Goal: Obtain resource: Download file/media

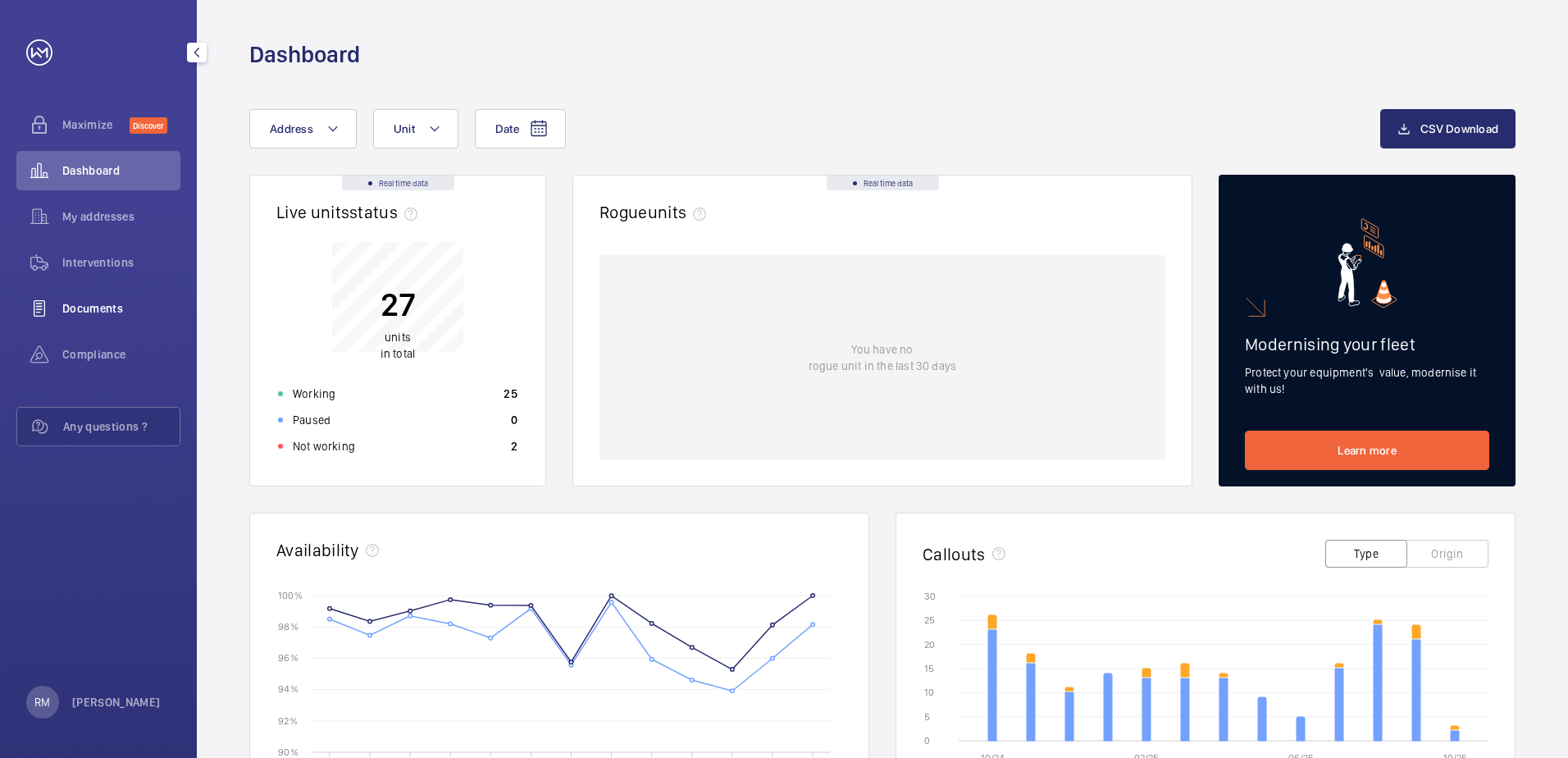
click at [93, 295] on div "Documents" at bounding box center [98, 309] width 164 height 40
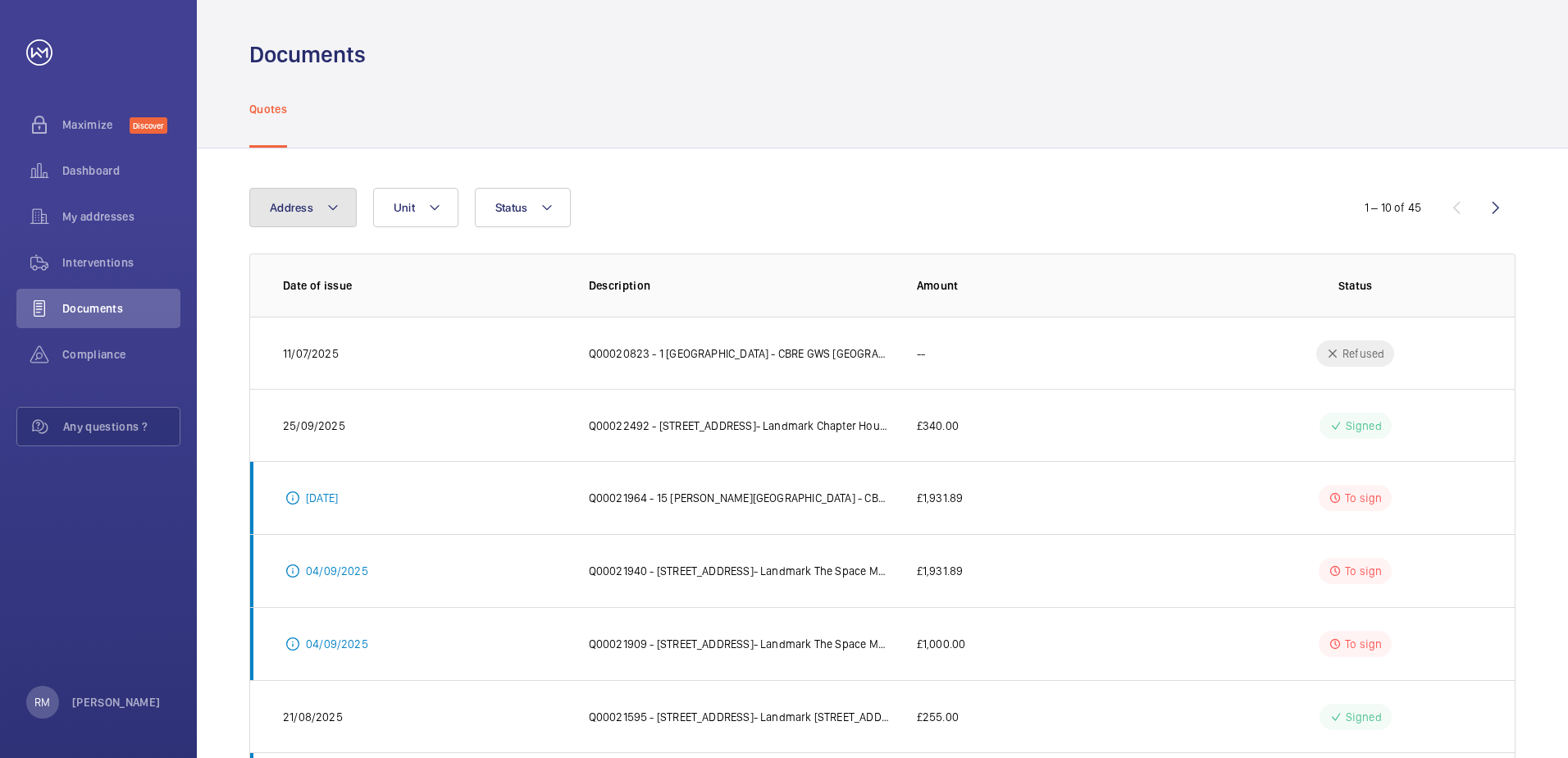
click at [328, 211] on mat-icon at bounding box center [333, 207] width 13 height 20
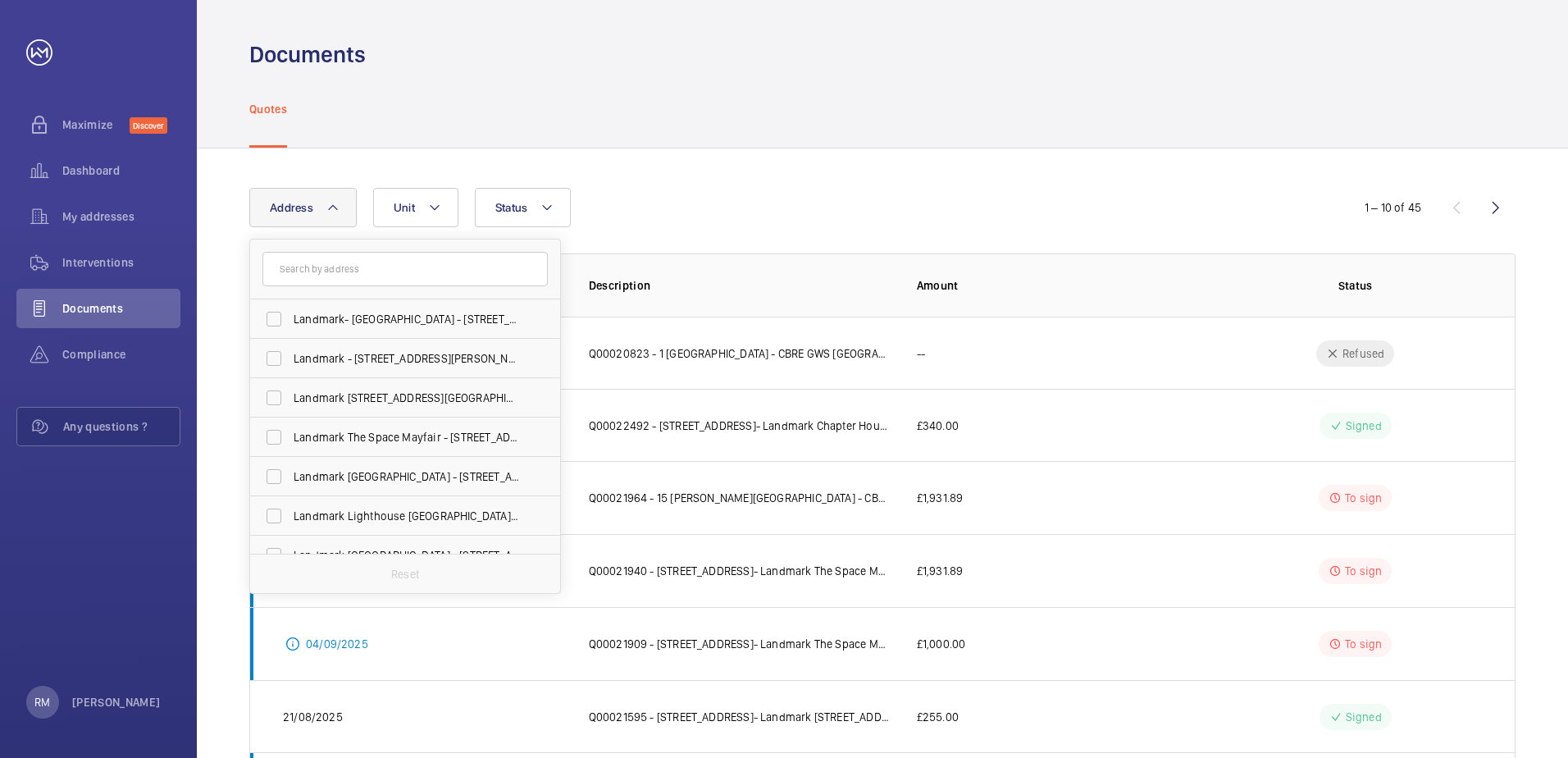
click at [387, 259] on input "text" at bounding box center [405, 269] width 286 height 35
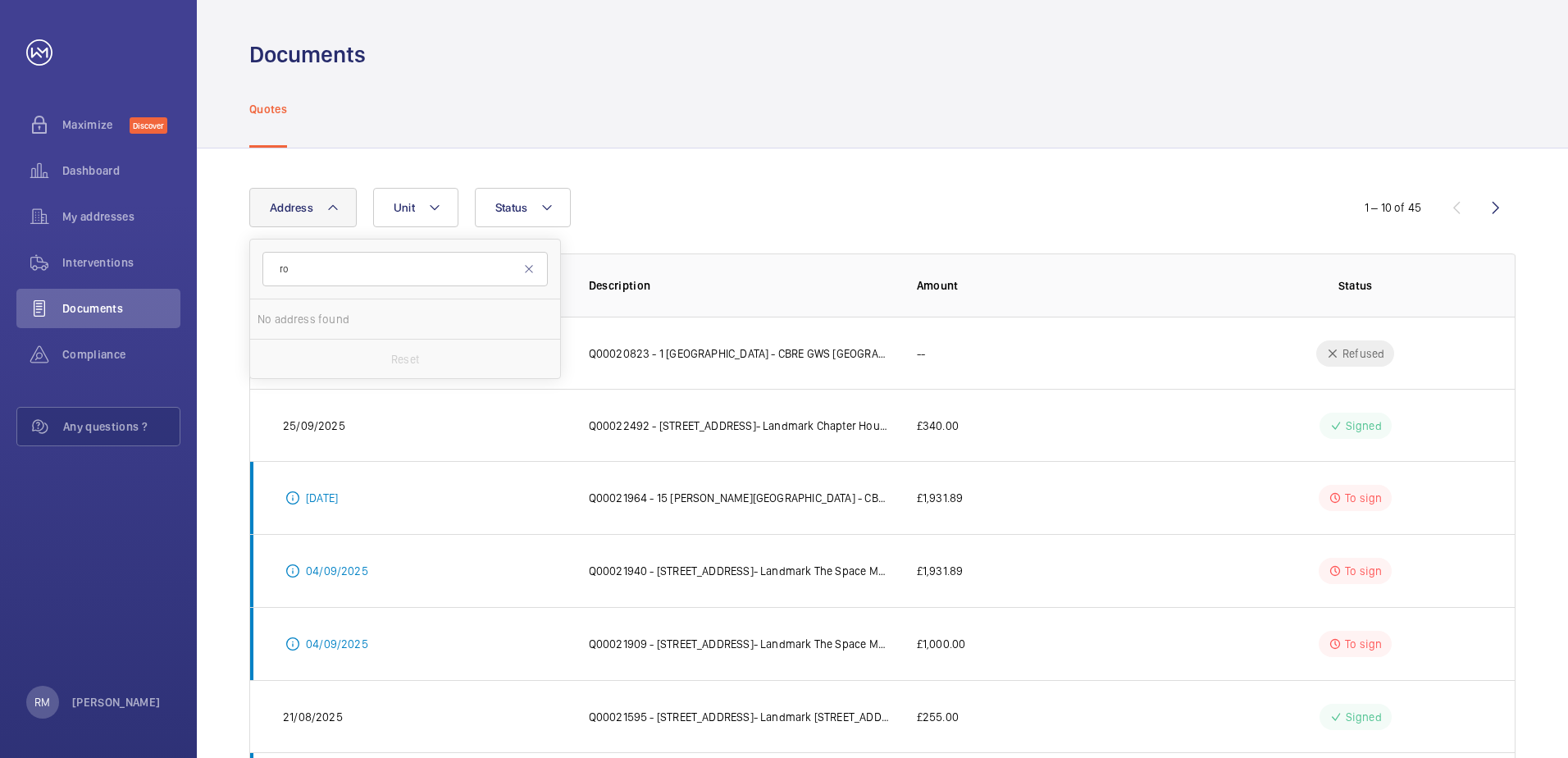
type input "r"
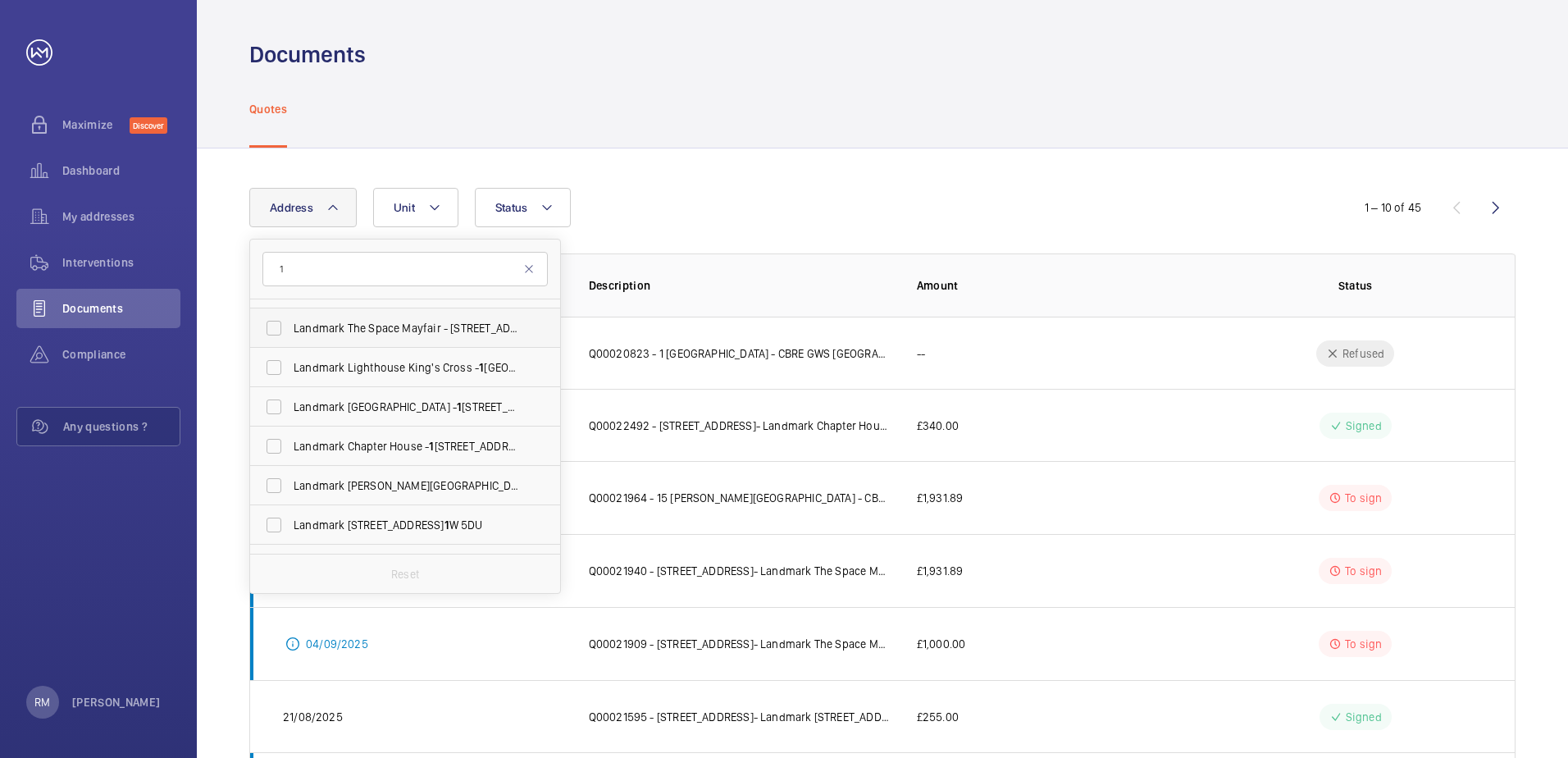
scroll to position [54, 0]
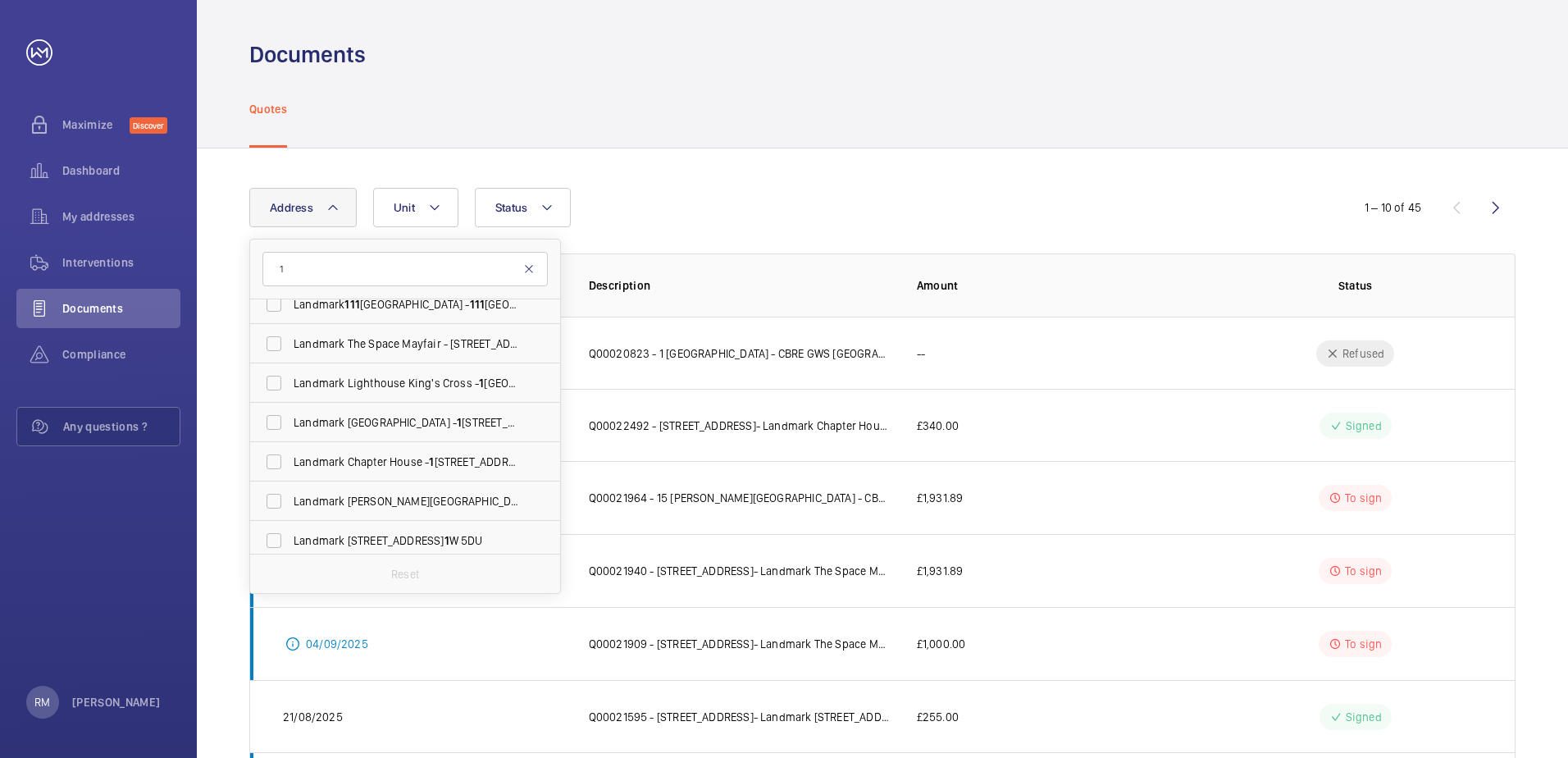
type input "1"
click at [529, 267] on mat-icon at bounding box center [529, 269] width 13 height 13
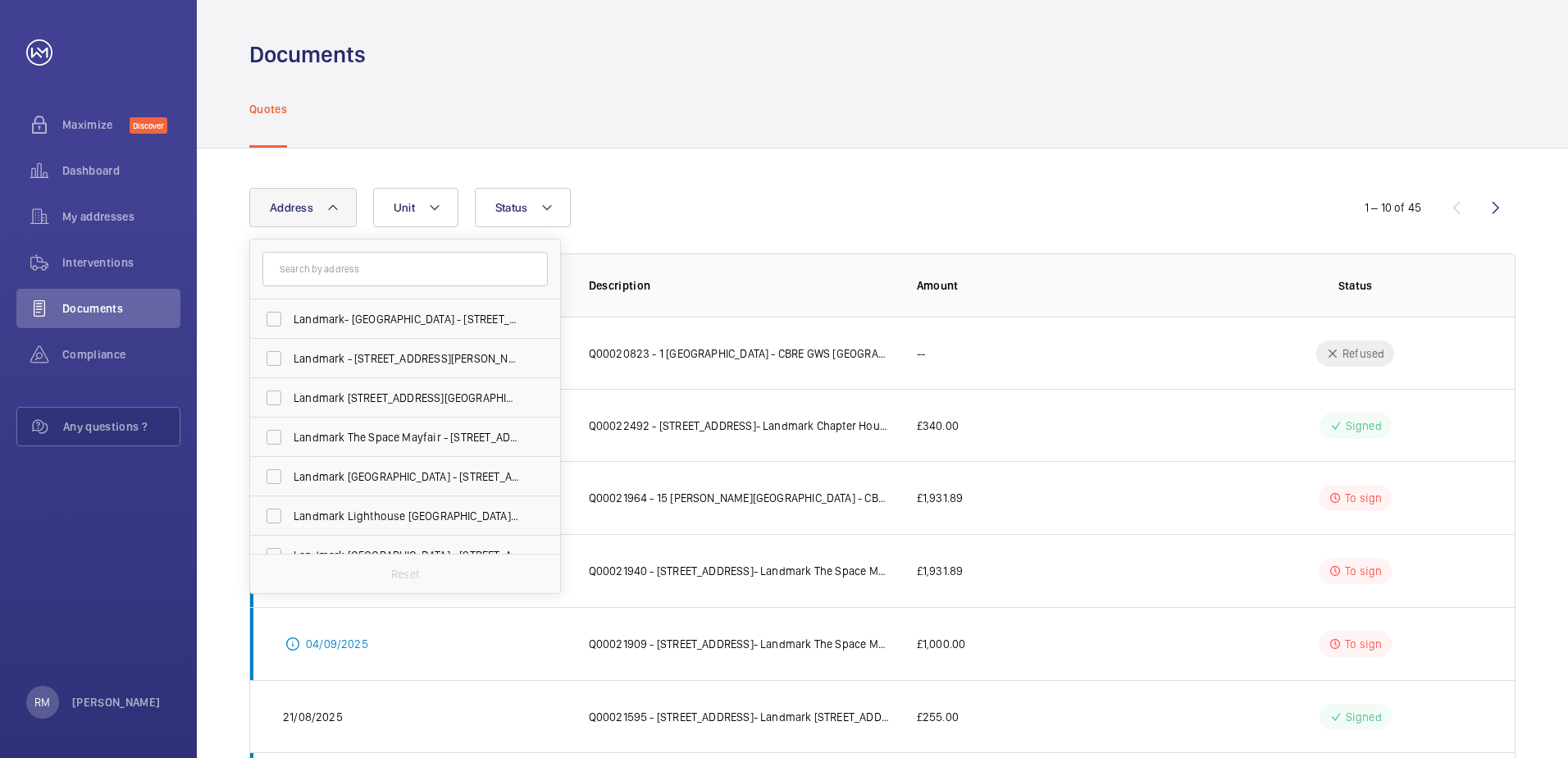
click at [707, 200] on div "Address Landmark- [GEOGRAPHIC_DATA] - [STREET_ADDRESS][PERSON_NAME] Landmark - …" at bounding box center [784, 207] width 1069 height 40
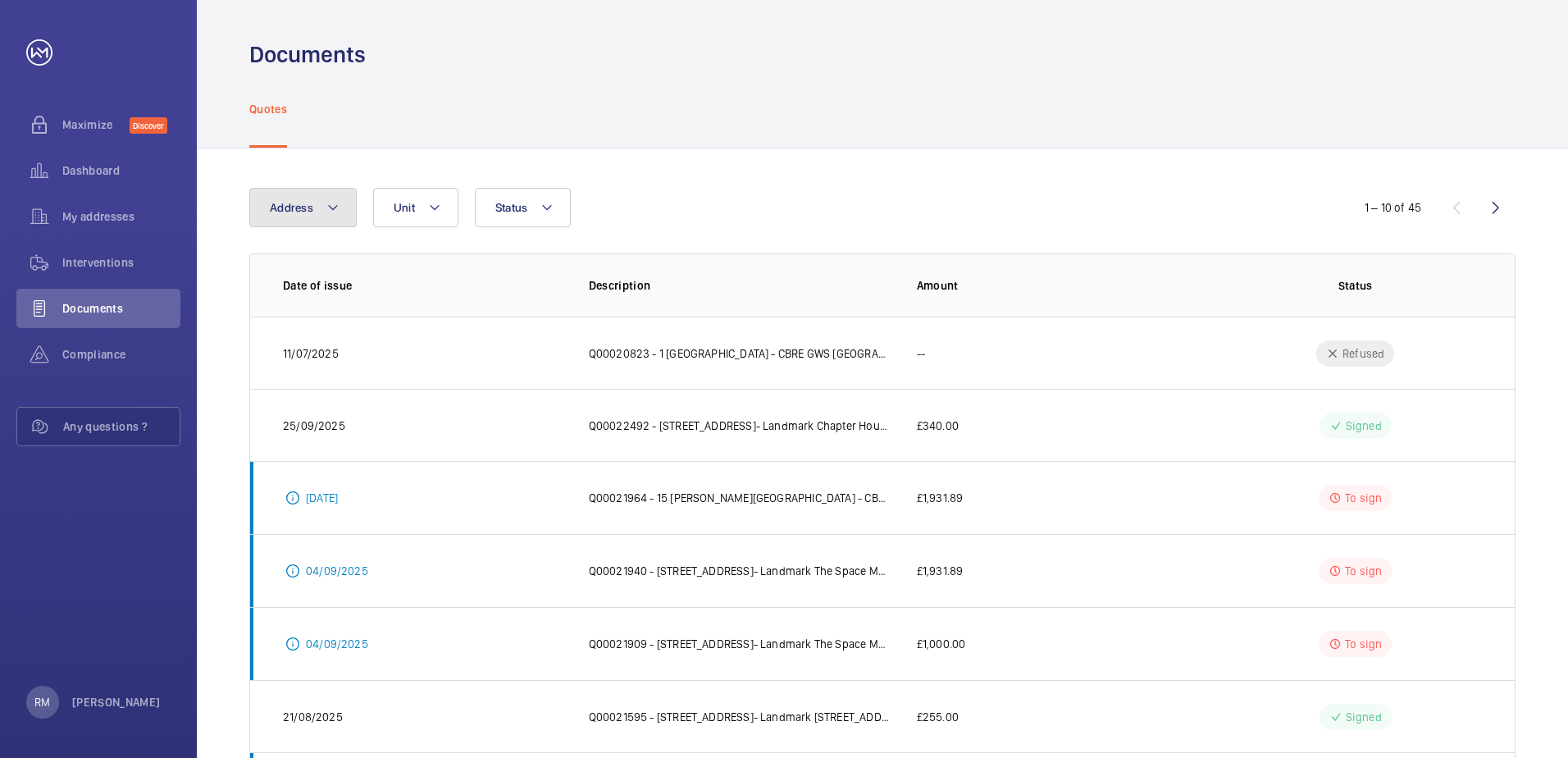
click at [340, 202] on button "Address" at bounding box center [303, 207] width 108 height 40
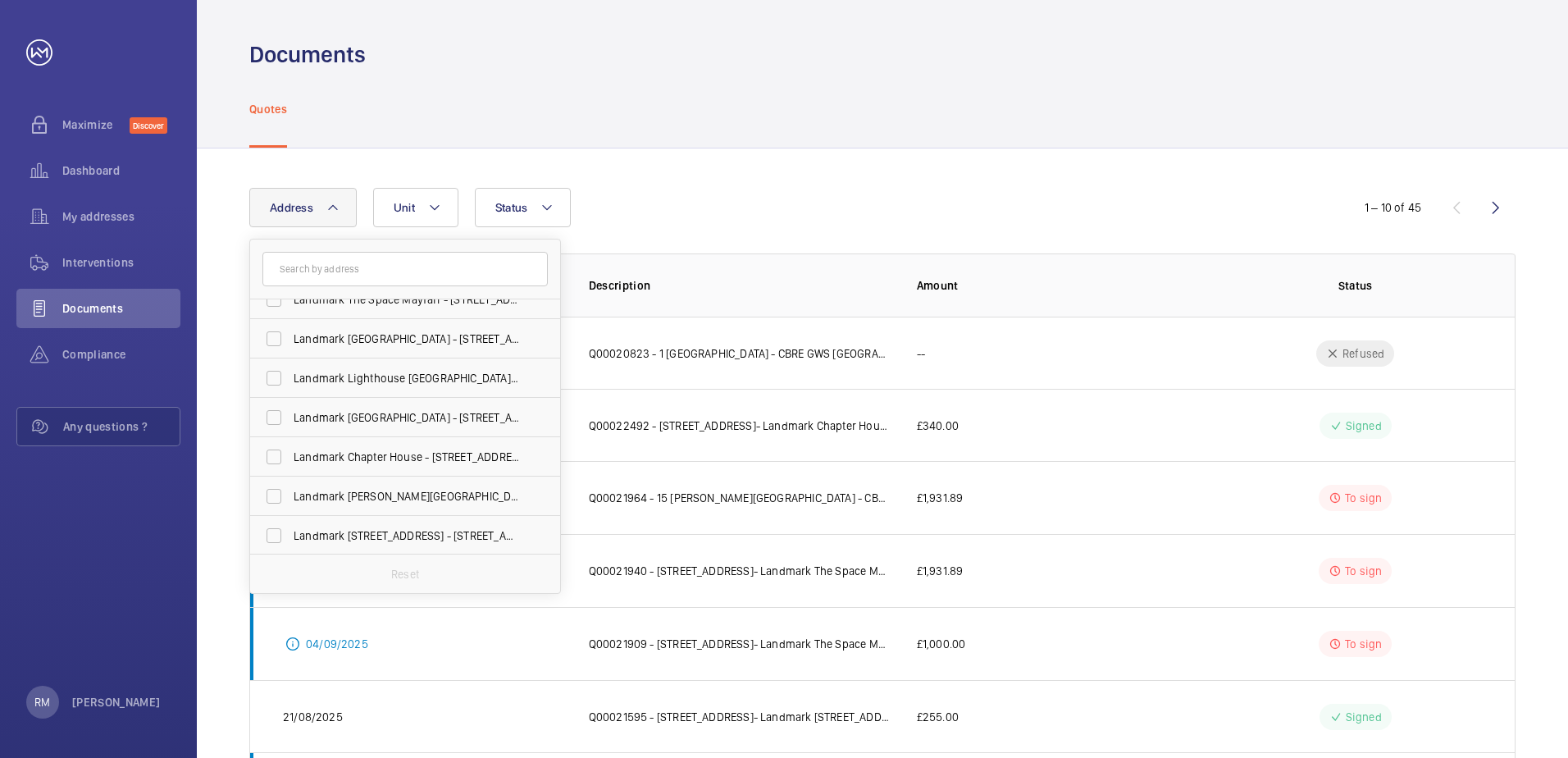
scroll to position [164, 0]
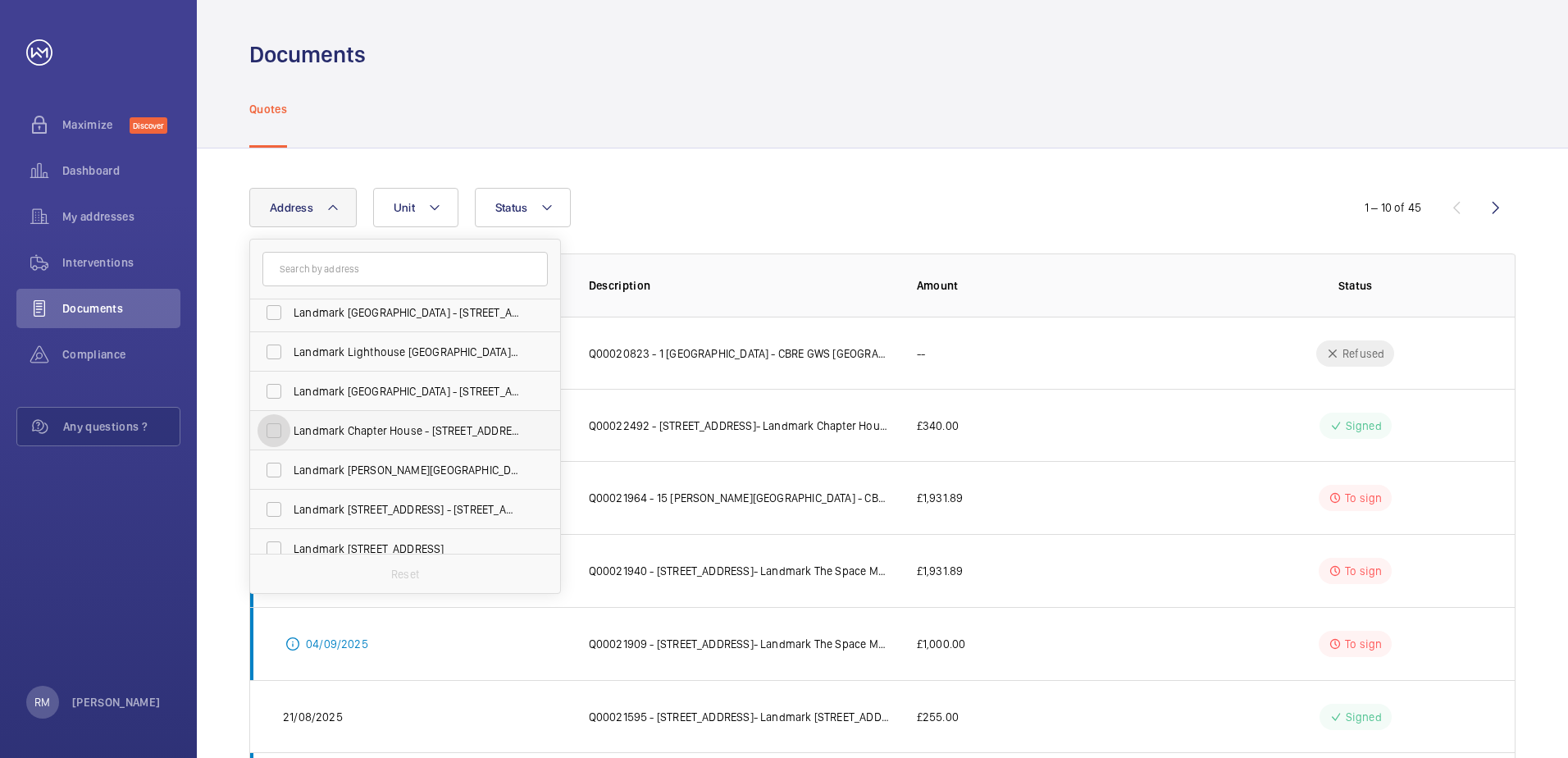
click at [276, 427] on input "Landmark Chapter House - [STREET_ADDRESS]" at bounding box center [274, 430] width 33 height 33
checkbox input "true"
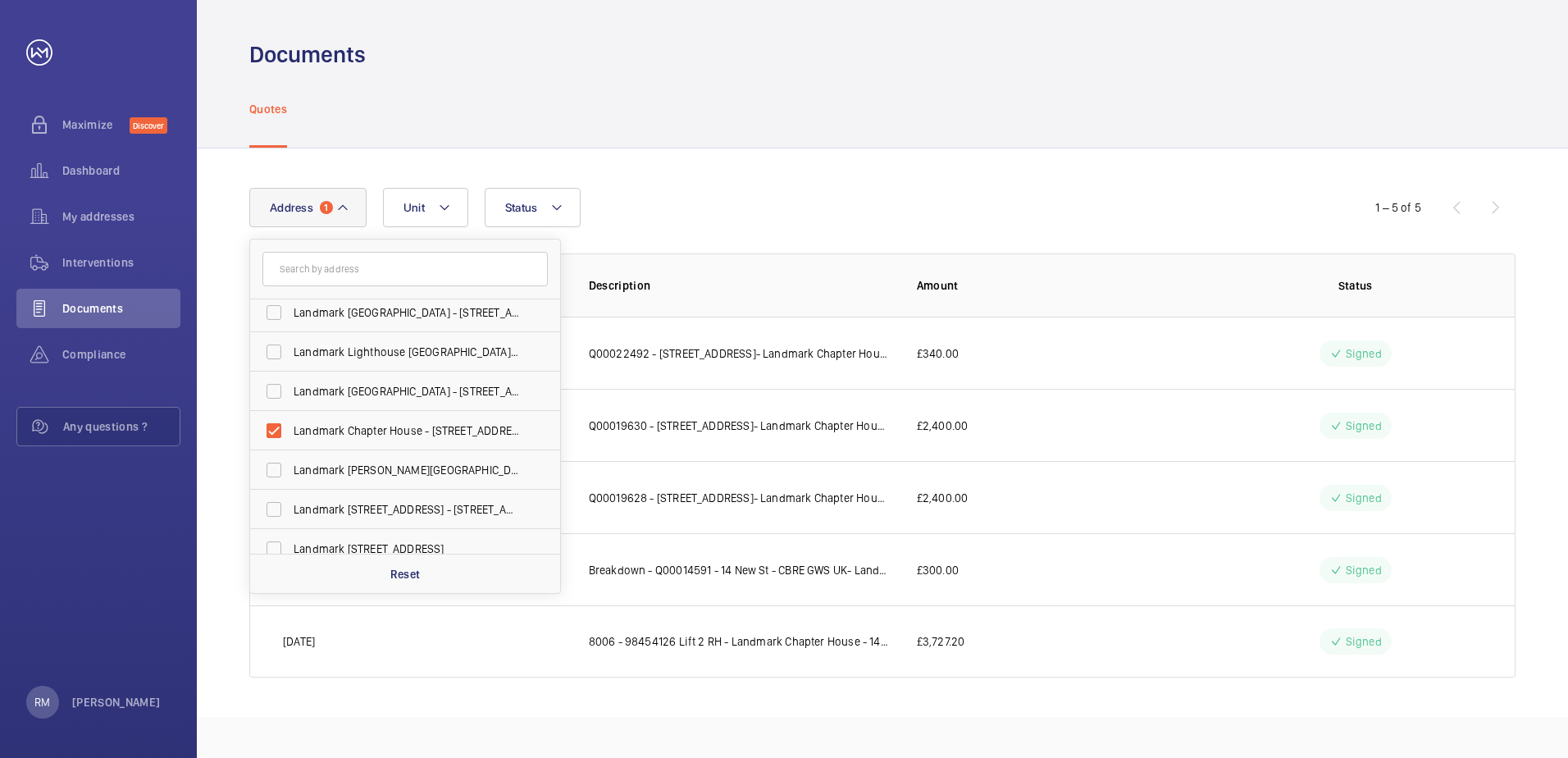
click at [731, 179] on div "Address 1 Landmark- [GEOGRAPHIC_DATA] - [STREET_ADDRESS][PERSON_NAME] Landmark …" at bounding box center [882, 432] width 1371 height 568
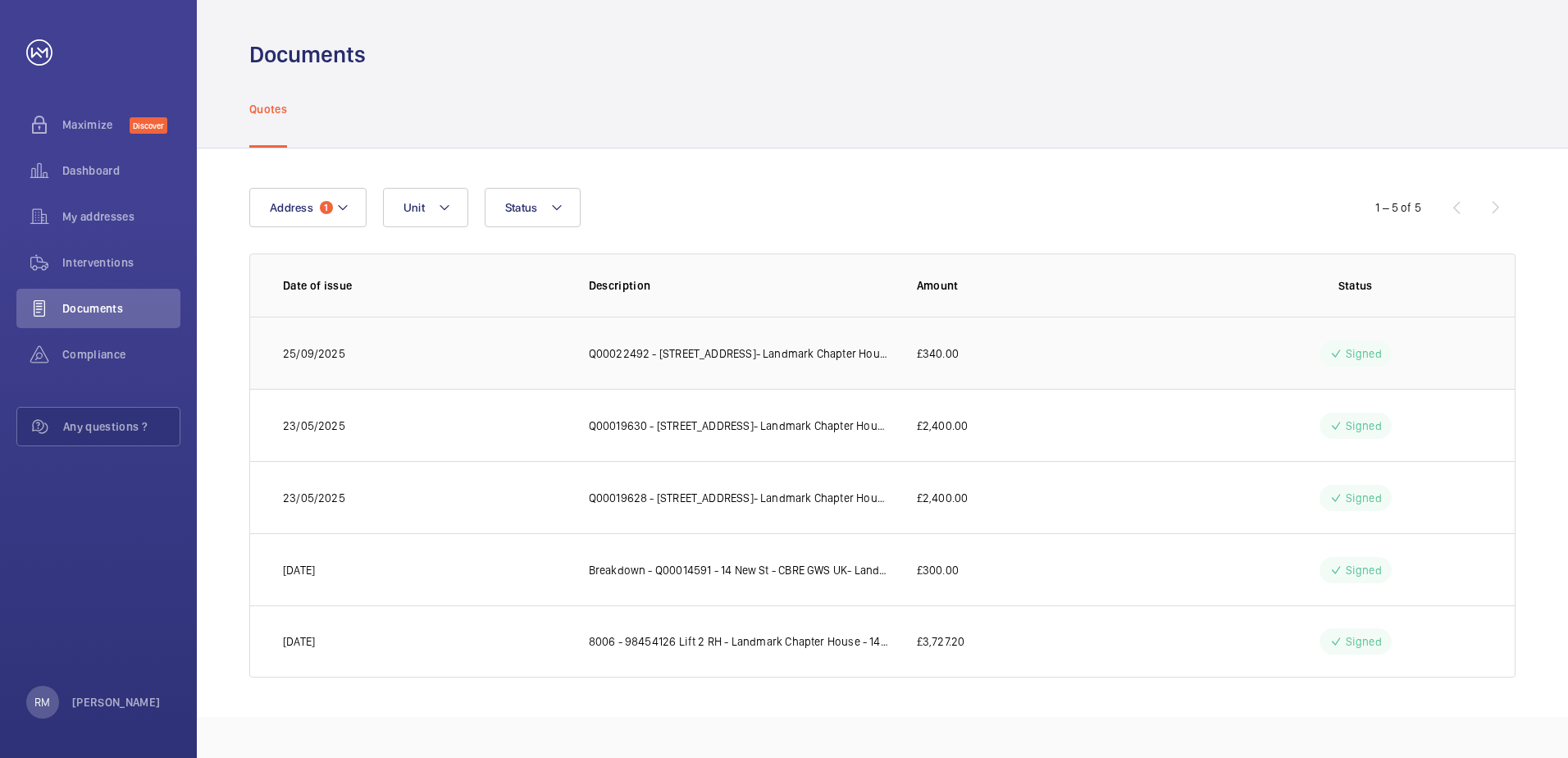
click at [716, 345] on p "Q00022492 - [STREET_ADDRESS]- Landmark Chapter House" at bounding box center [739, 353] width 302 height 16
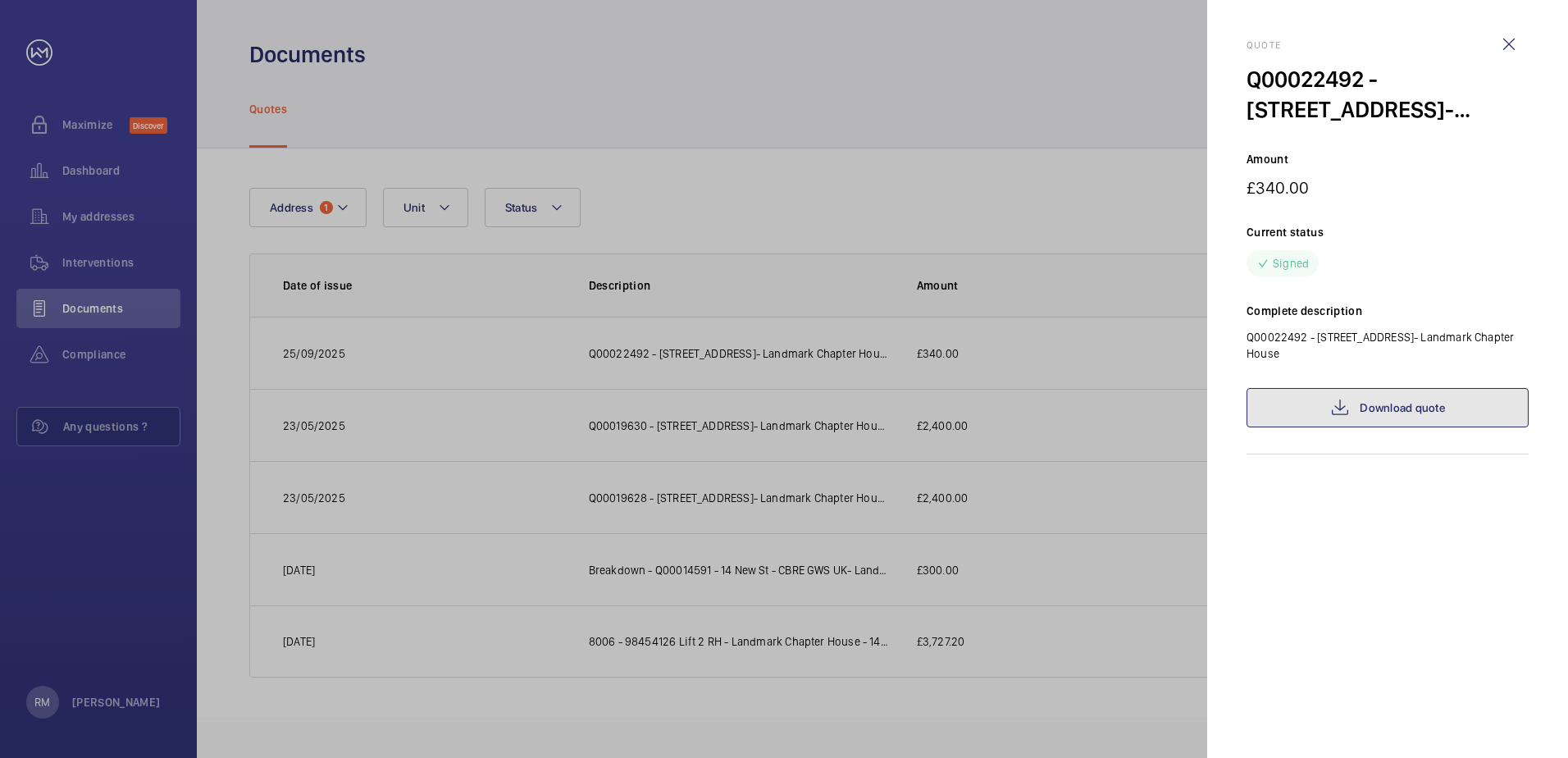
click at [1333, 400] on mat-icon at bounding box center [1340, 407] width 20 height 20
click at [191, 200] on div at bounding box center [784, 379] width 1568 height 758
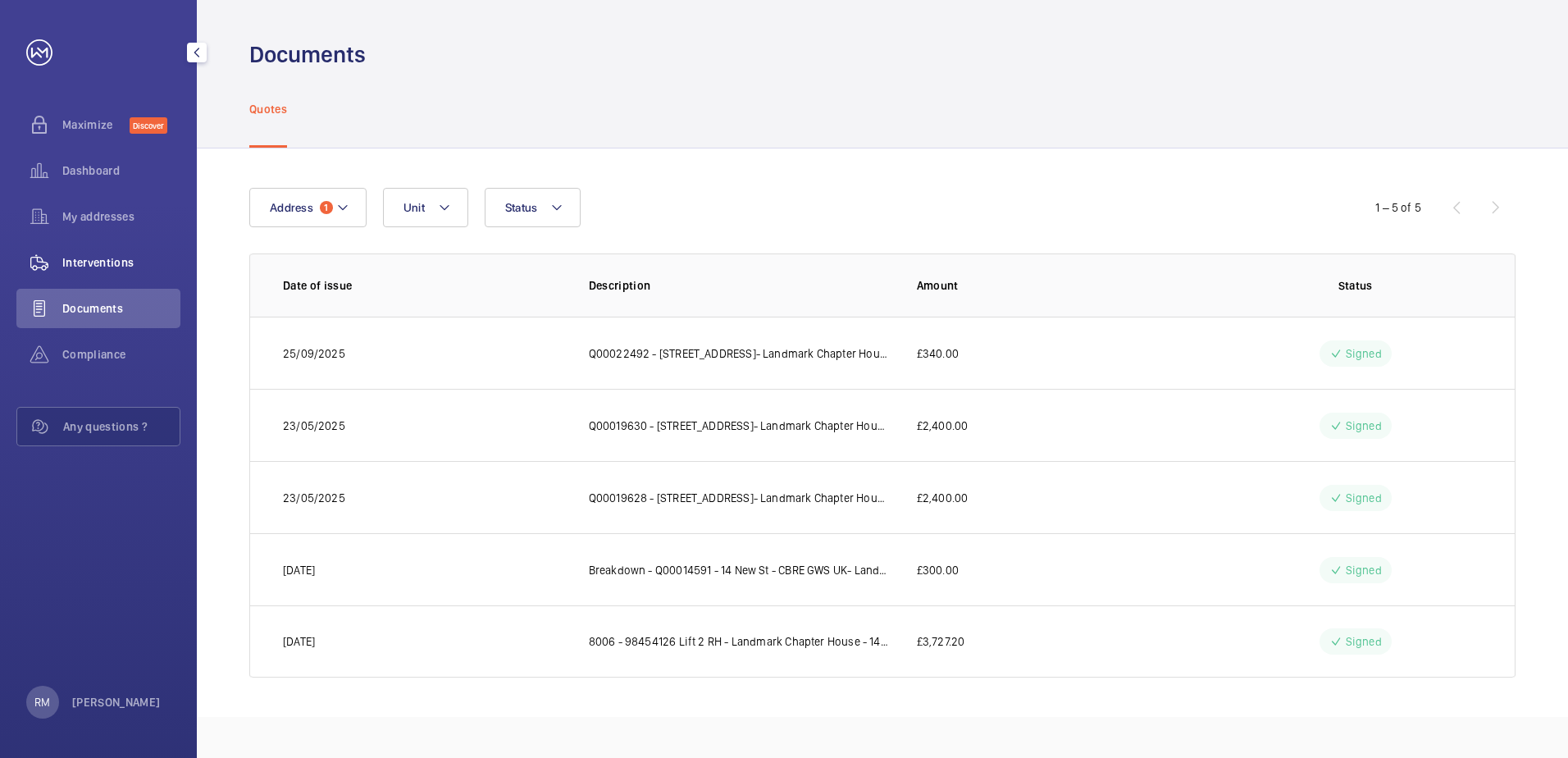
click at [107, 263] on span "Interventions" at bounding box center [121, 263] width 118 height 16
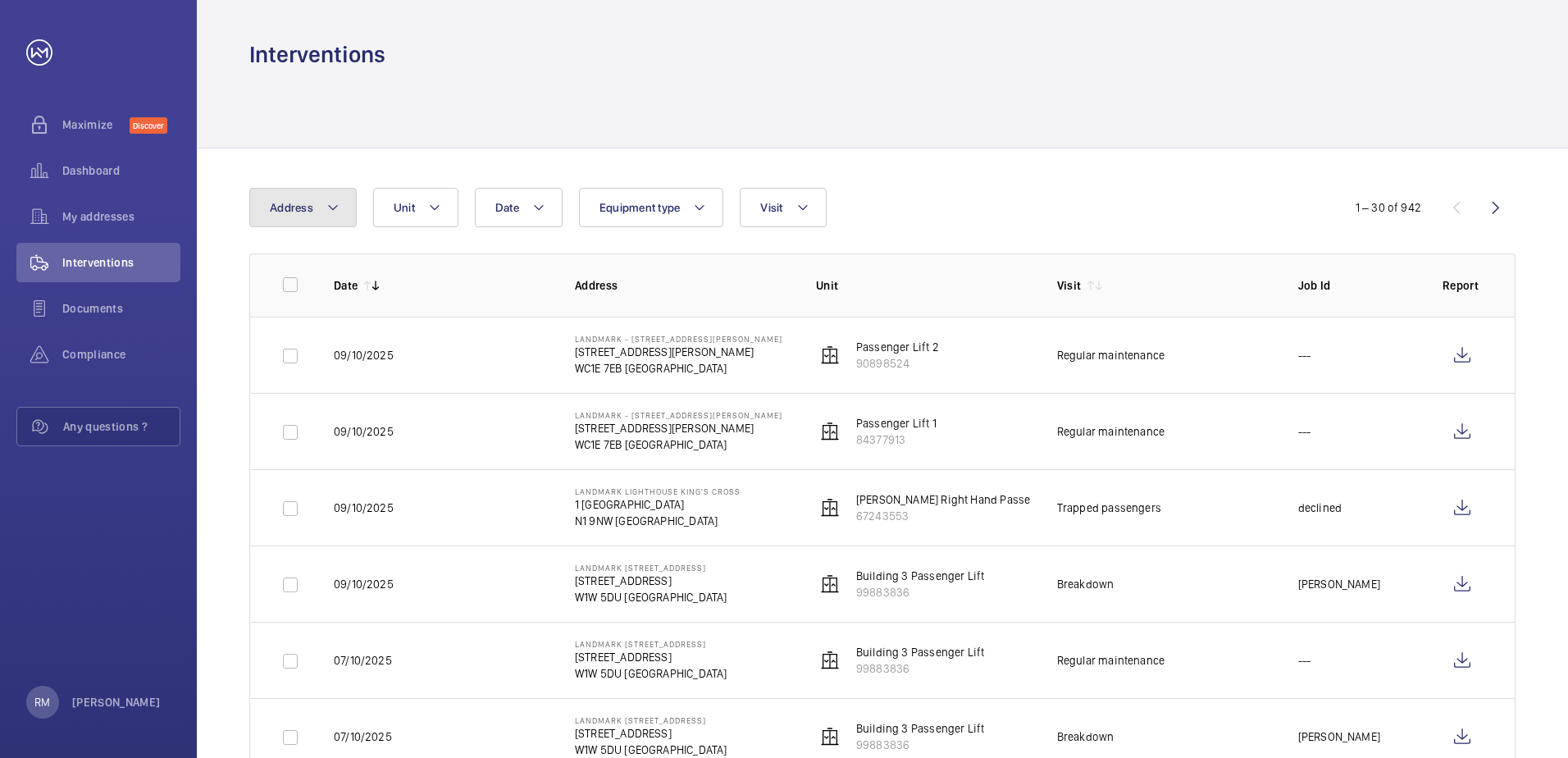
click at [330, 226] on button "Address" at bounding box center [303, 207] width 108 height 40
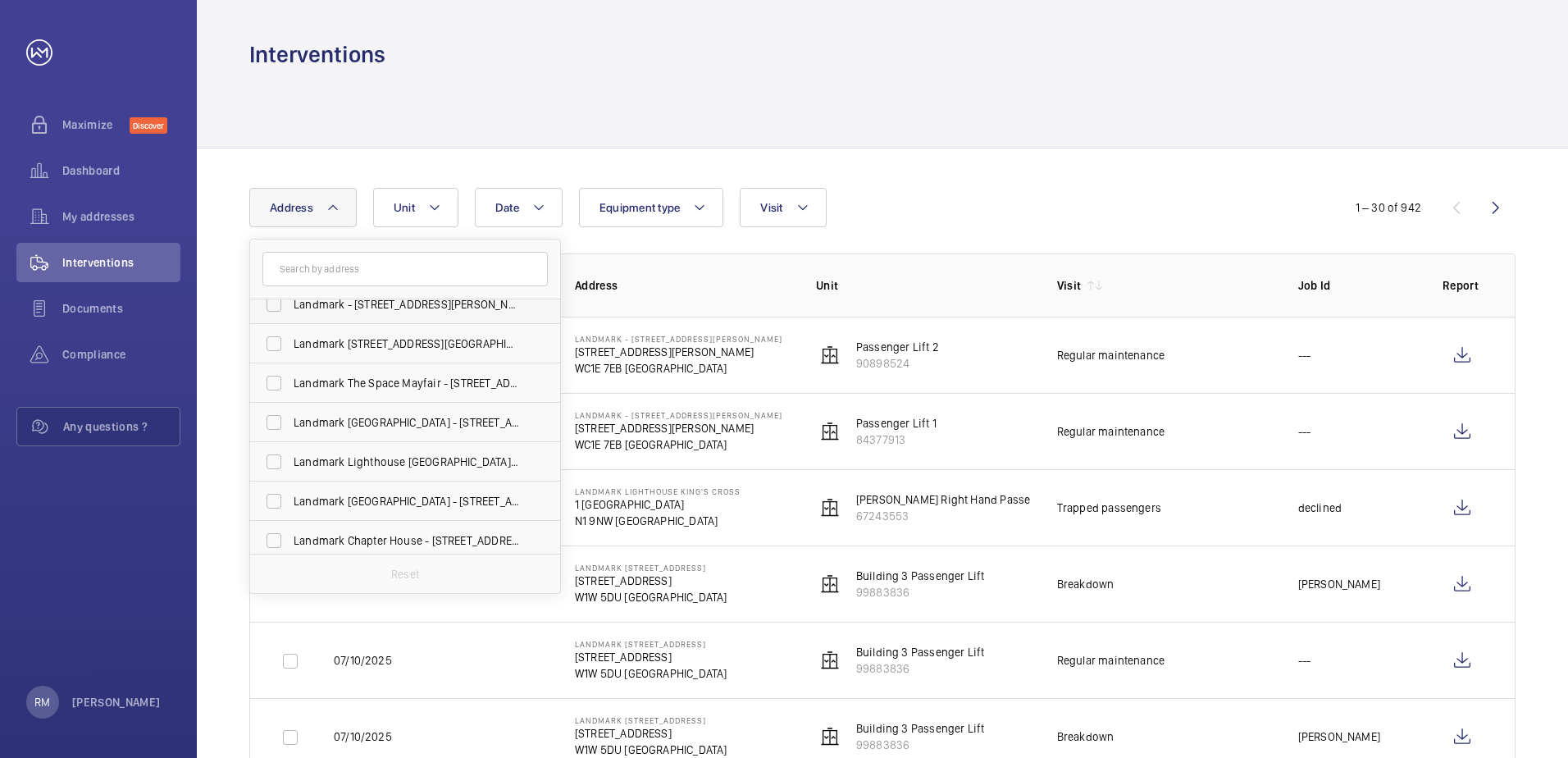
scroll to position [82, 0]
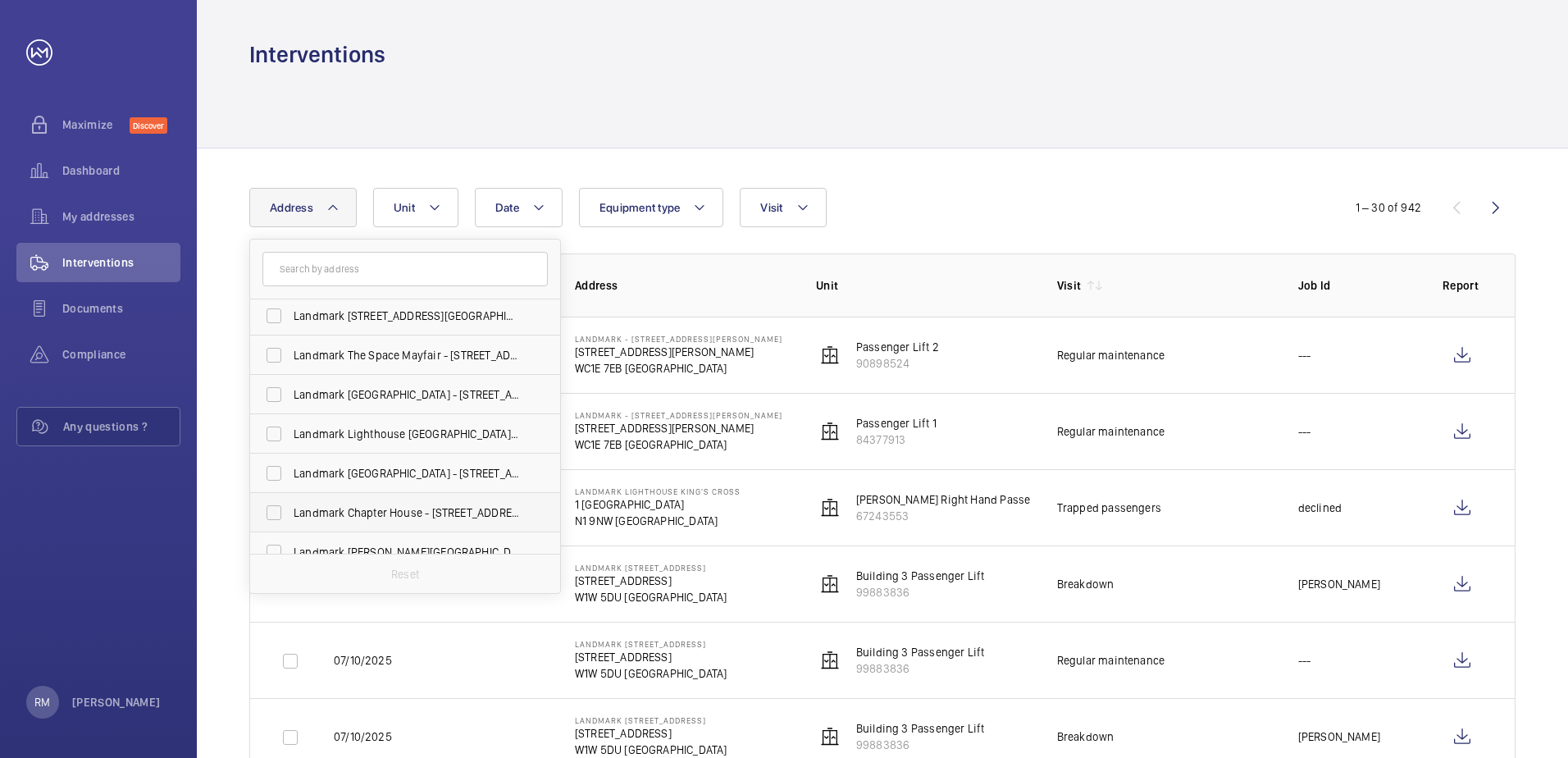
click at [430, 509] on span "Landmark Chapter House - [STREET_ADDRESS]" at bounding box center [407, 513] width 226 height 16
click at [291, 509] on input "Landmark Chapter House - [STREET_ADDRESS]" at bounding box center [274, 513] width 33 height 33
checkbox input "true"
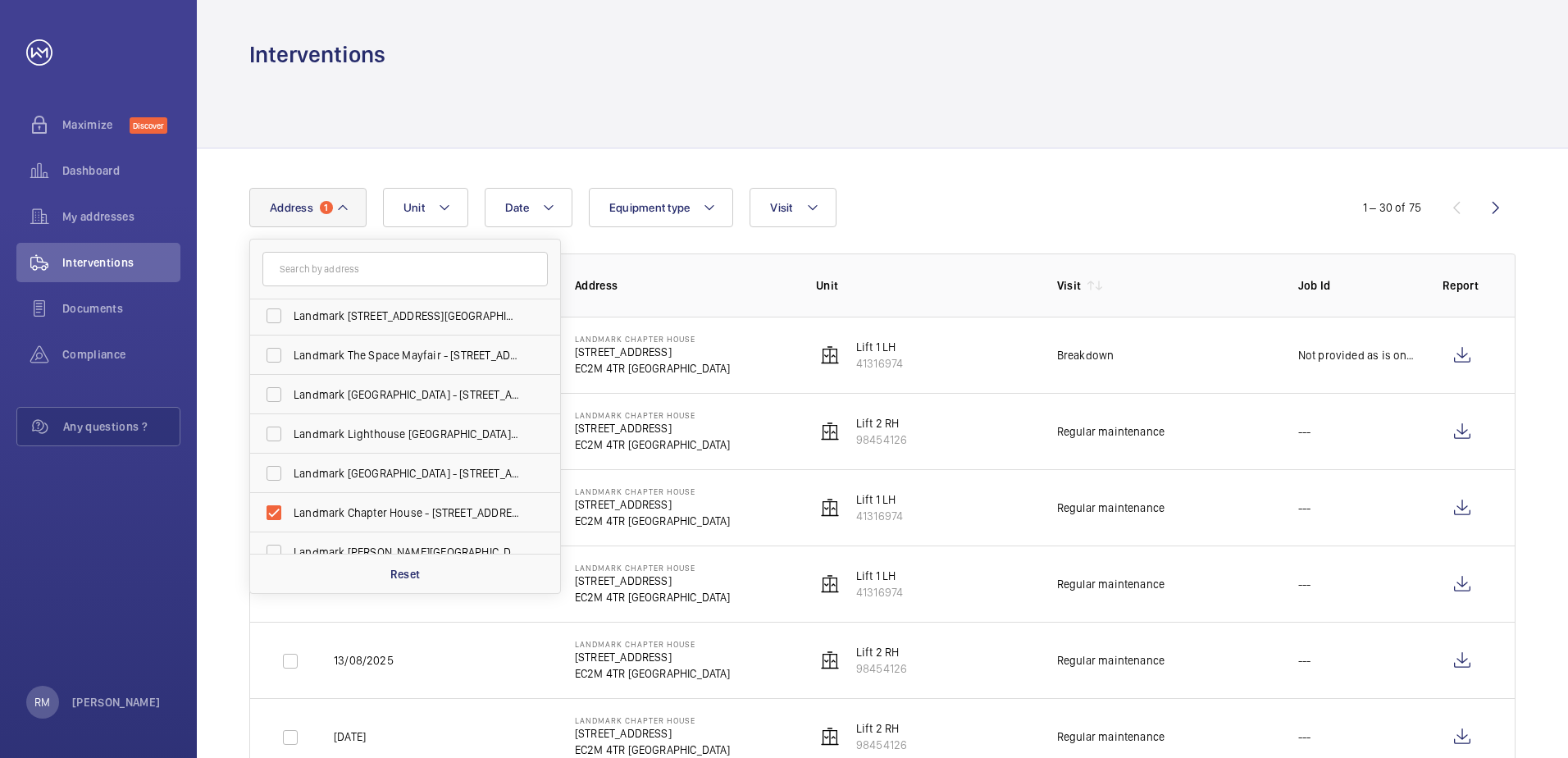
click at [808, 58] on div "Interventions" at bounding box center [882, 54] width 1266 height 30
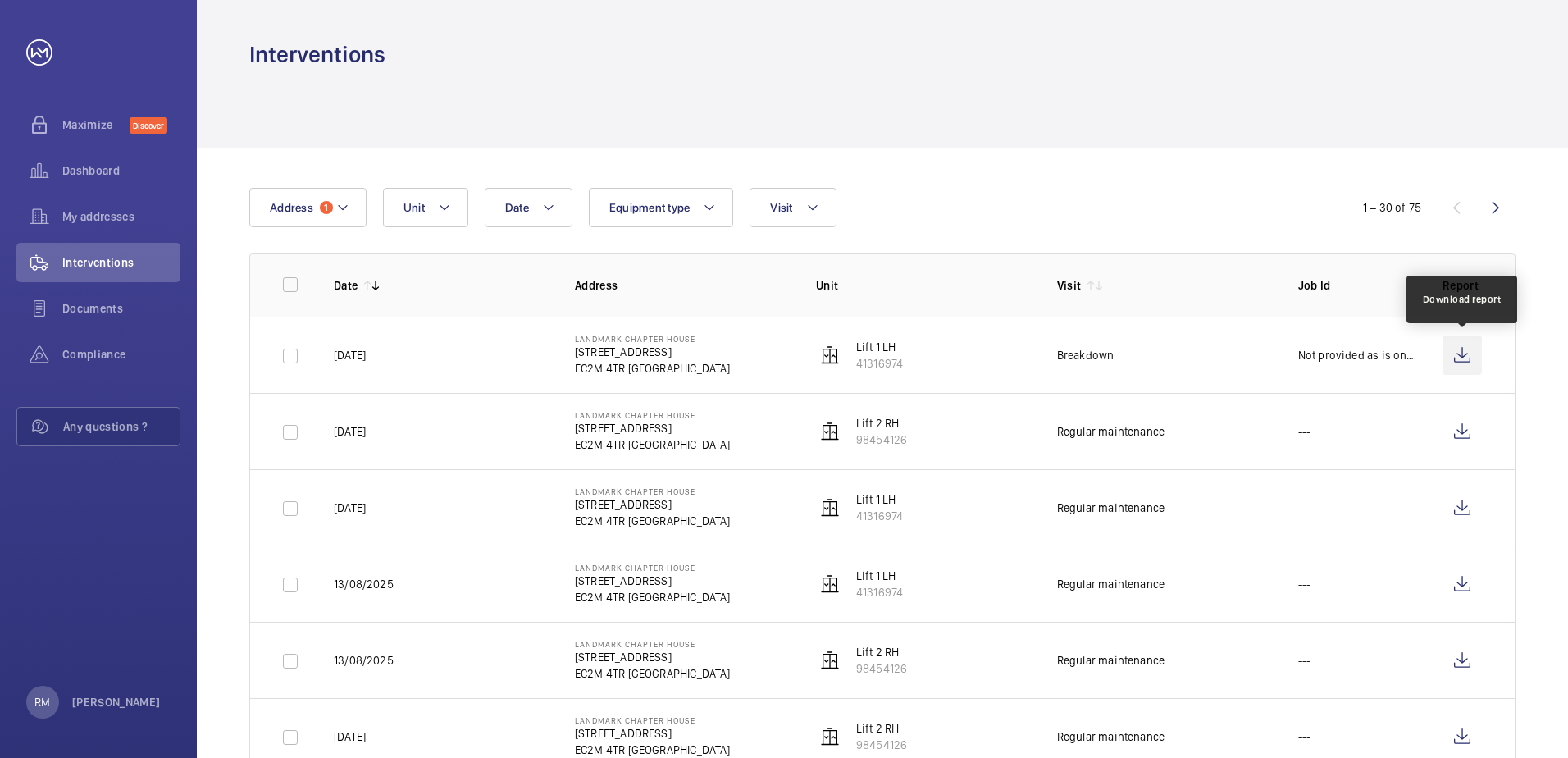
click at [1463, 360] on wm-front-icon-button at bounding box center [1462, 355] width 40 height 40
click at [95, 311] on span "Documents" at bounding box center [121, 309] width 118 height 16
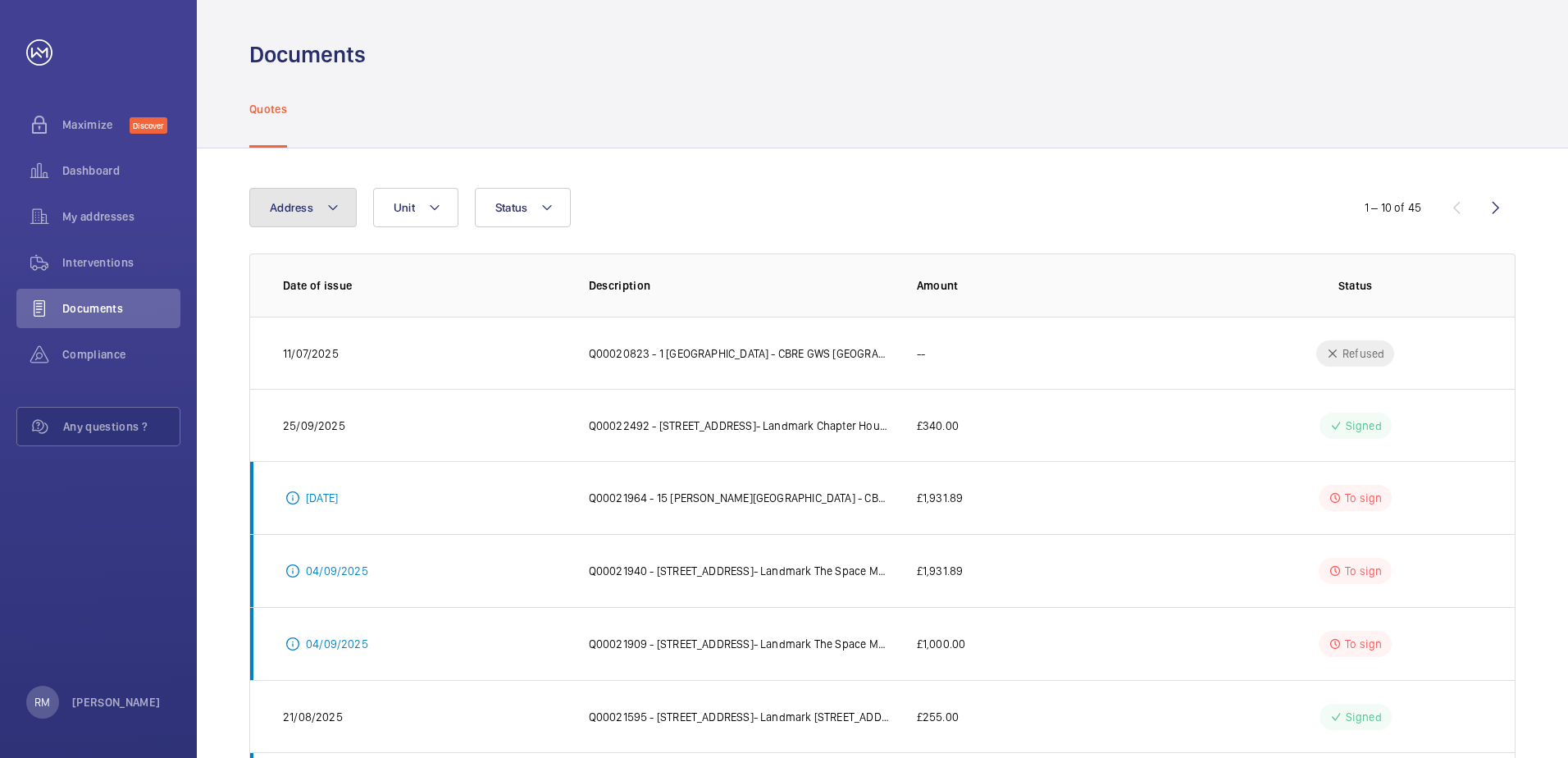
click at [345, 207] on button "Address" at bounding box center [303, 207] width 108 height 40
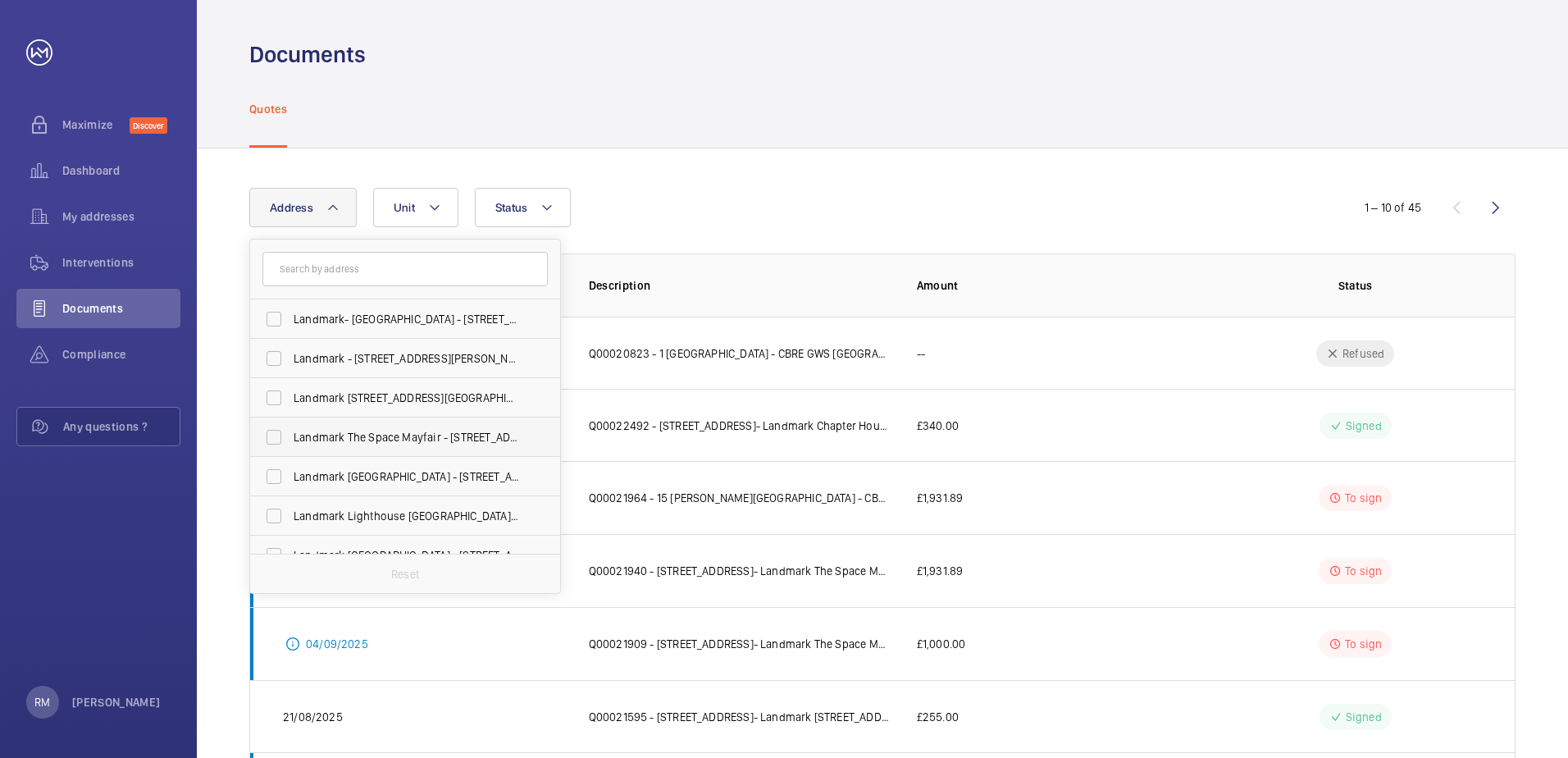
scroll to position [82, 0]
click at [383, 505] on span "Landmark Chapter House - [STREET_ADDRESS]" at bounding box center [407, 513] width 226 height 16
click at [291, 505] on input "Landmark Chapter House - [STREET_ADDRESS]" at bounding box center [274, 513] width 33 height 33
checkbox input "true"
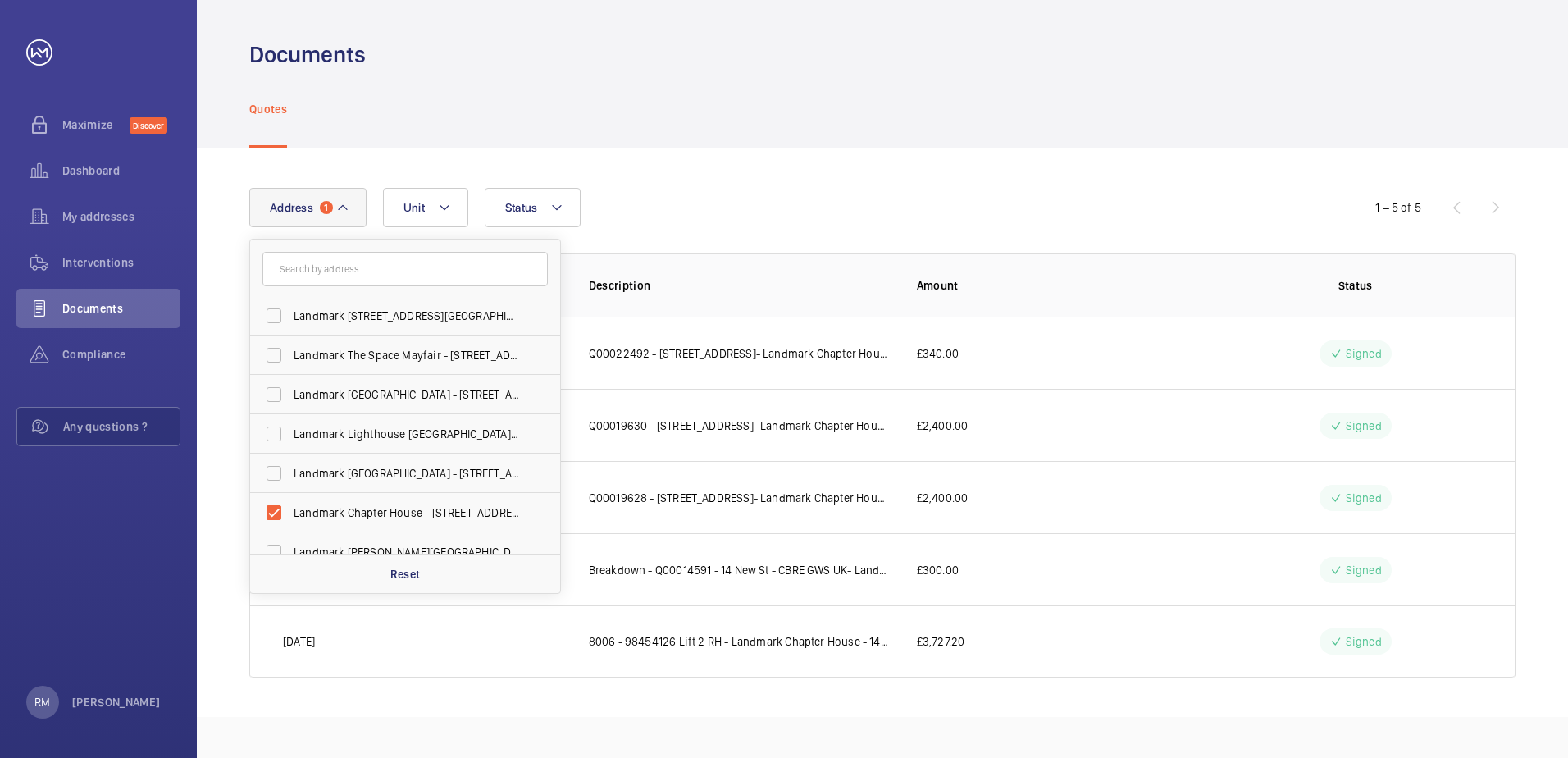
click at [737, 72] on div "Quotes" at bounding box center [882, 109] width 1266 height 78
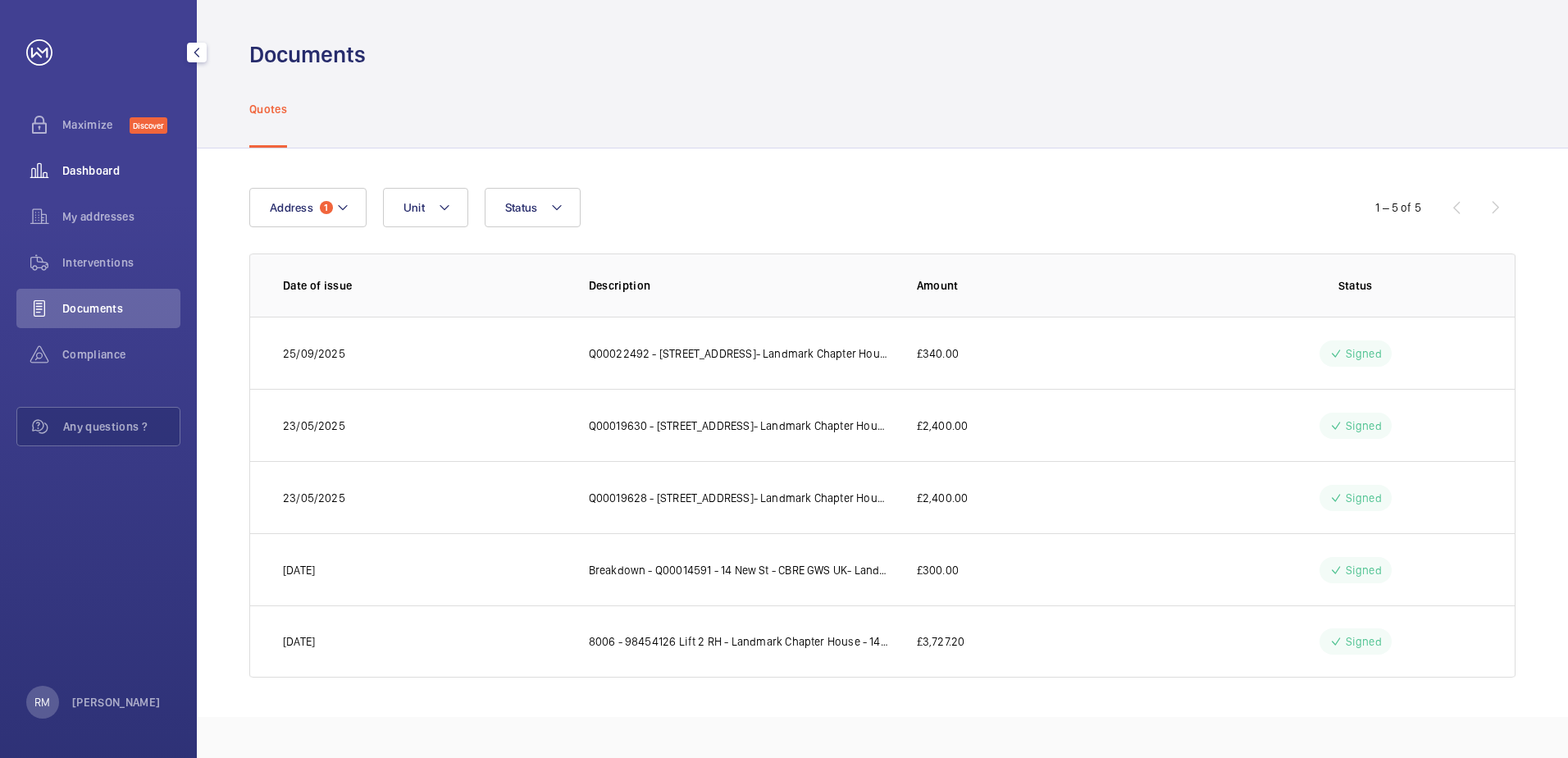
click at [122, 178] on span "Dashboard" at bounding box center [121, 170] width 118 height 16
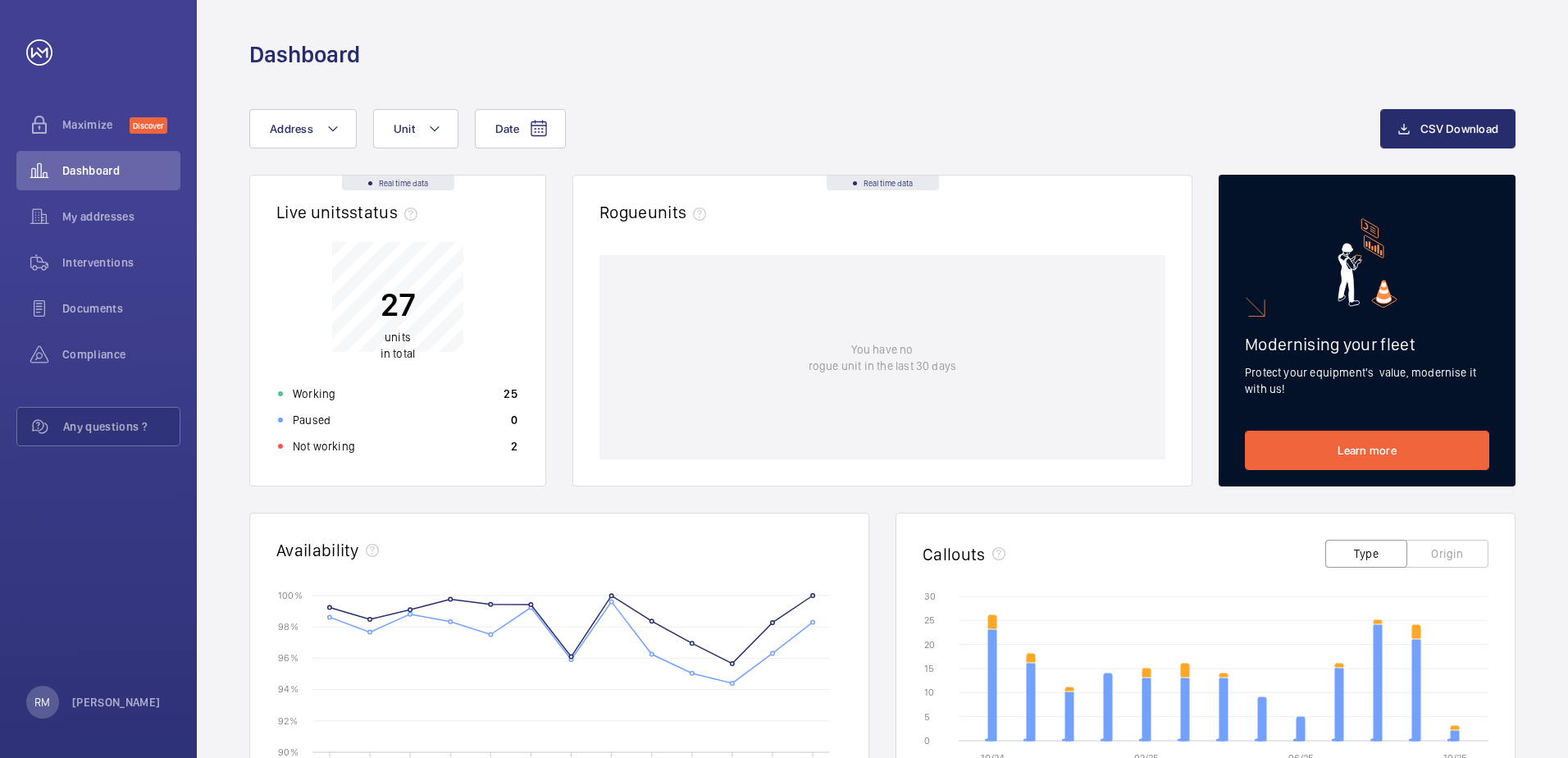
click at [1171, 110] on div "Date Address Unit" at bounding box center [815, 129] width 1131 height 40
